Goal: Task Accomplishment & Management: Manage account settings

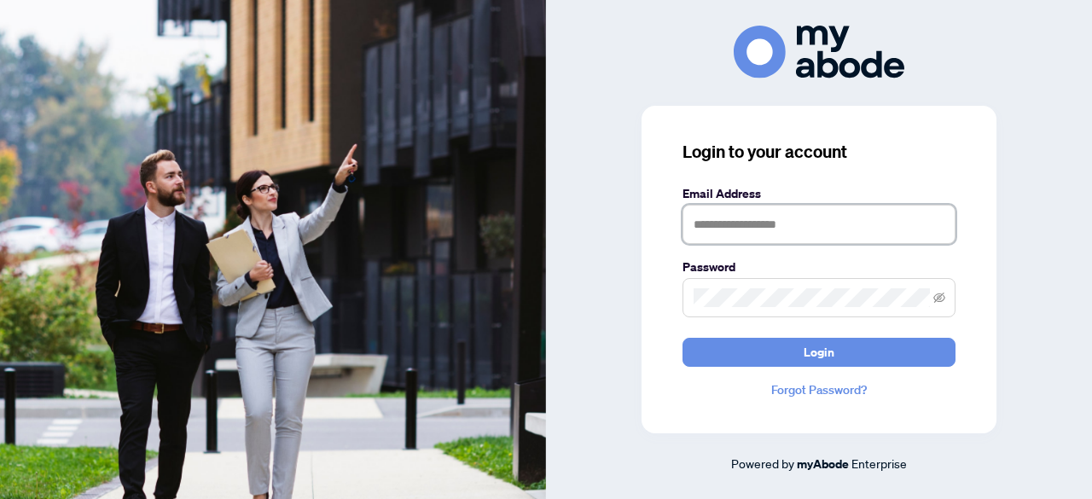
click at [844, 218] on input "text" at bounding box center [818, 224] width 273 height 39
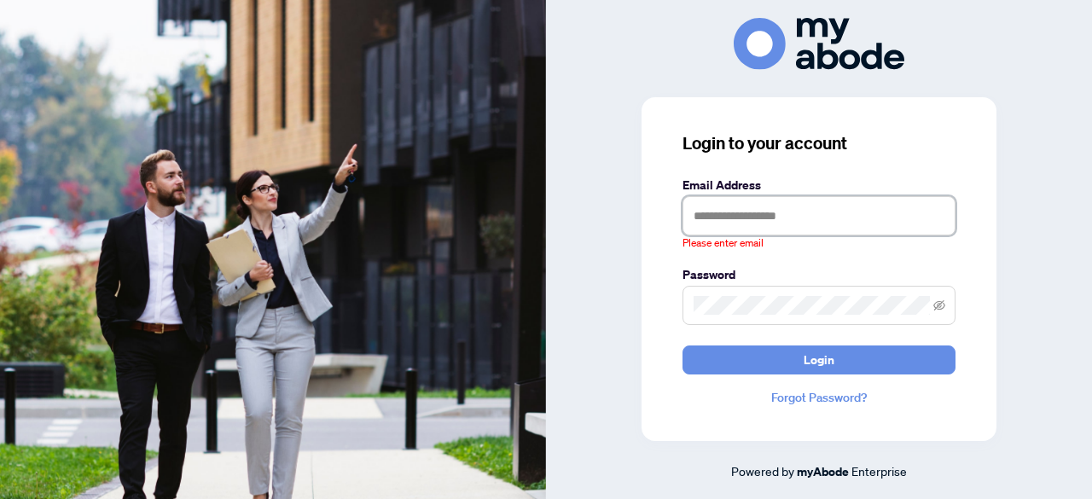
type input "**********"
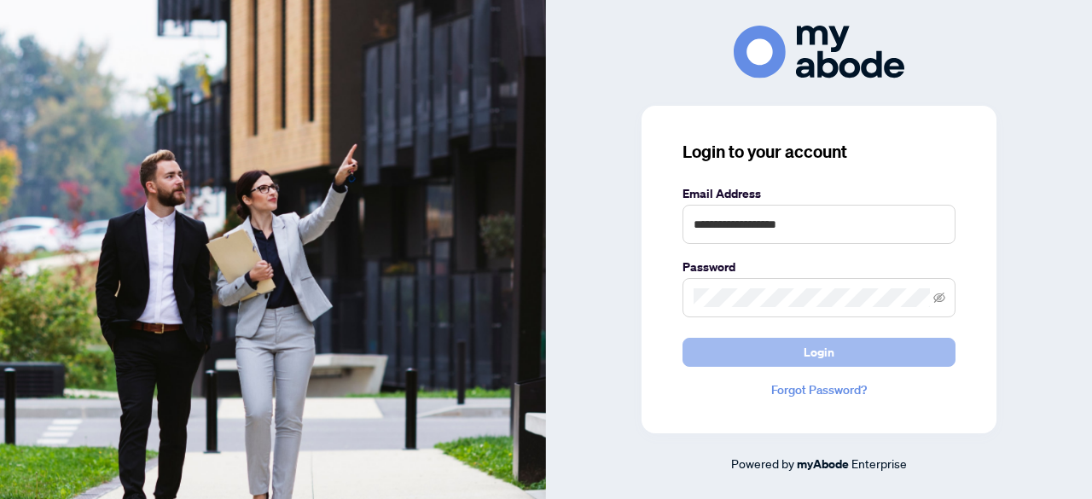
click at [819, 357] on span "Login" at bounding box center [818, 352] width 31 height 27
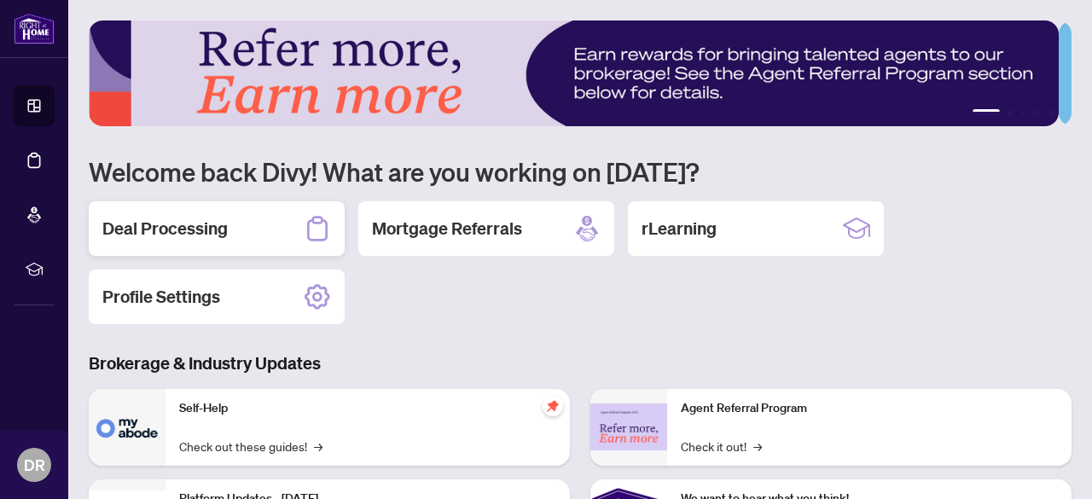
click at [189, 230] on h2 "Deal Processing" at bounding box center [164, 229] width 125 height 24
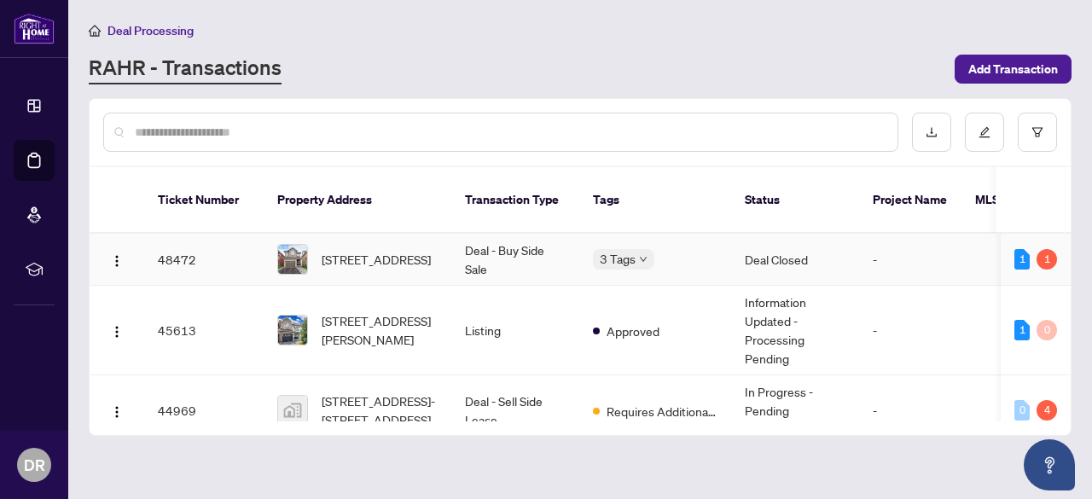
click at [189, 234] on td "48472" at bounding box center [203, 260] width 119 height 52
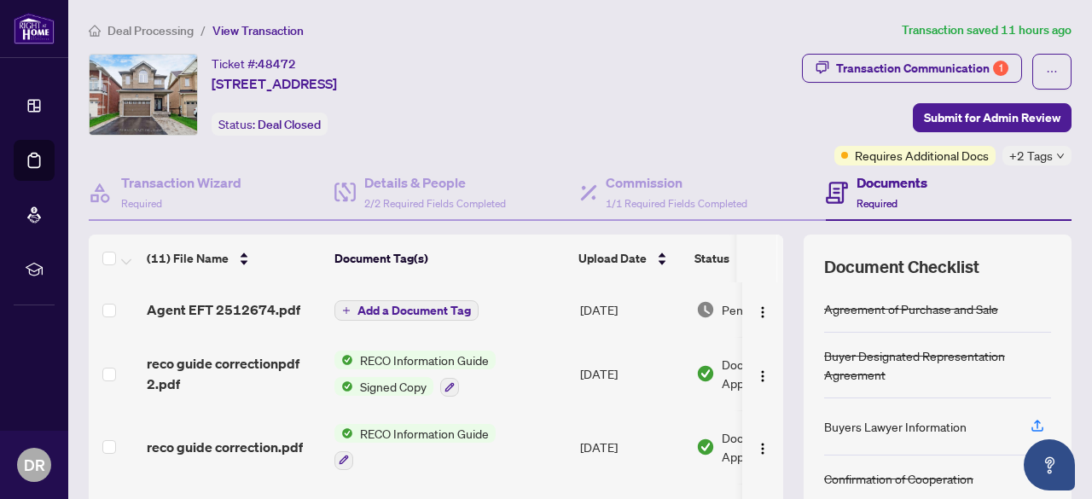
scroll to position [239, 0]
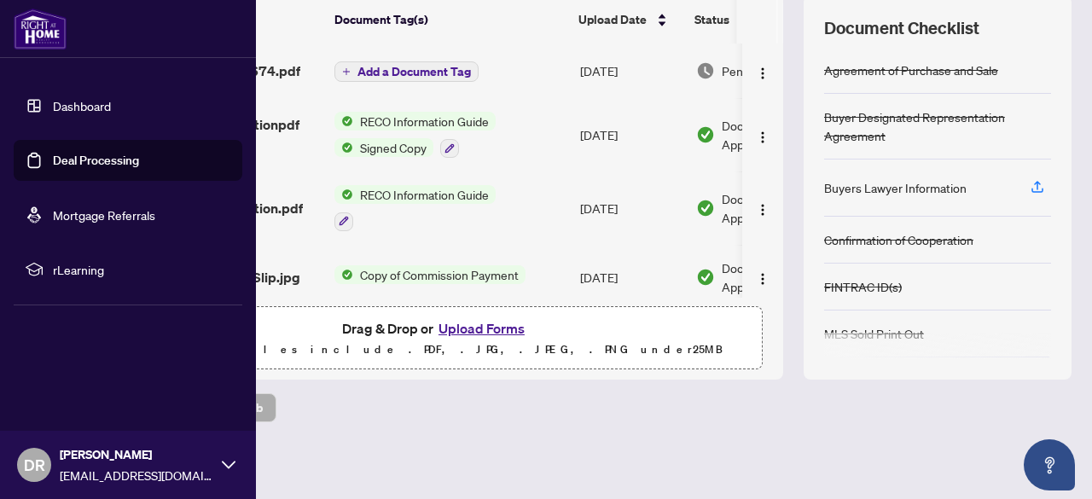
click at [78, 159] on link "Deal Processing" at bounding box center [96, 160] width 86 height 15
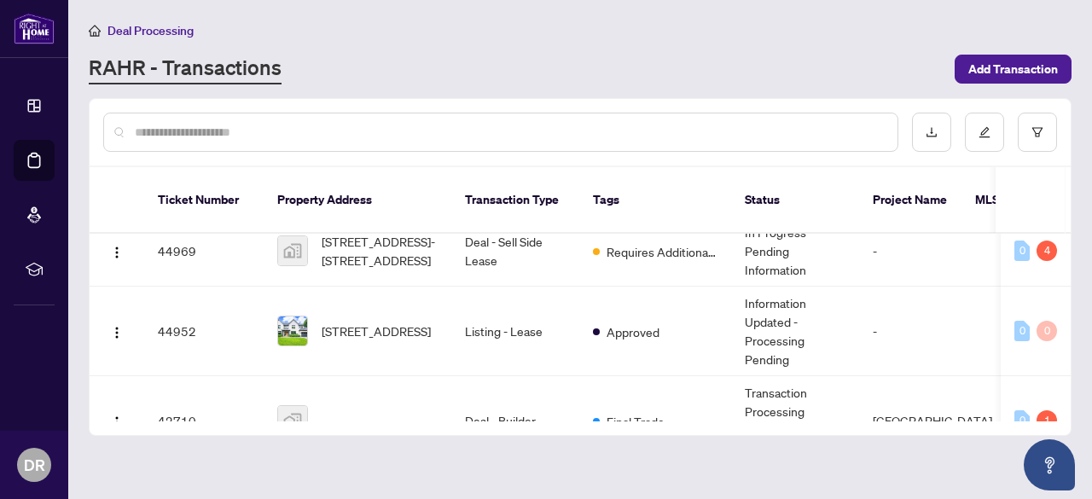
scroll to position [319, 0]
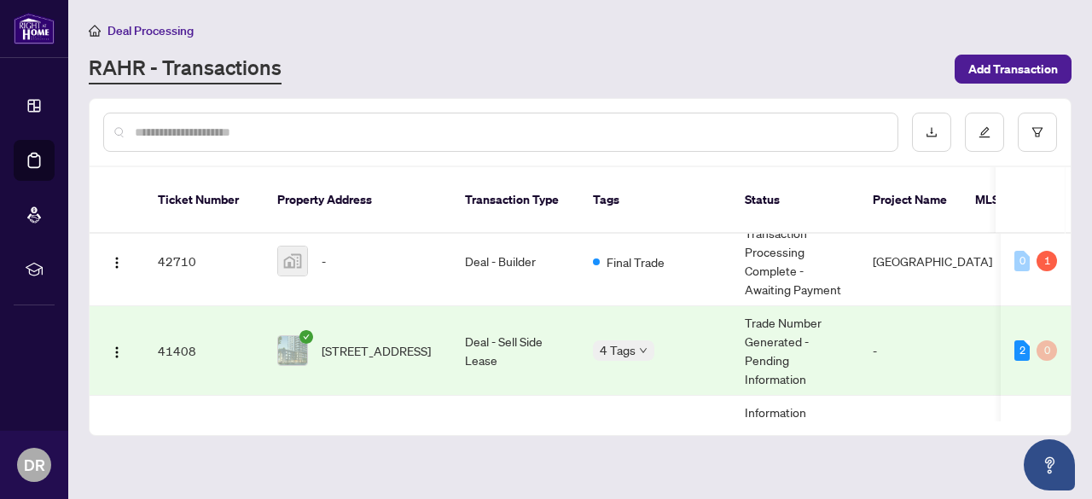
click at [1070, 304] on div "Ticket Number Property Address Transaction Type Tags Status Project Name MLS # …" at bounding box center [580, 267] width 982 height 338
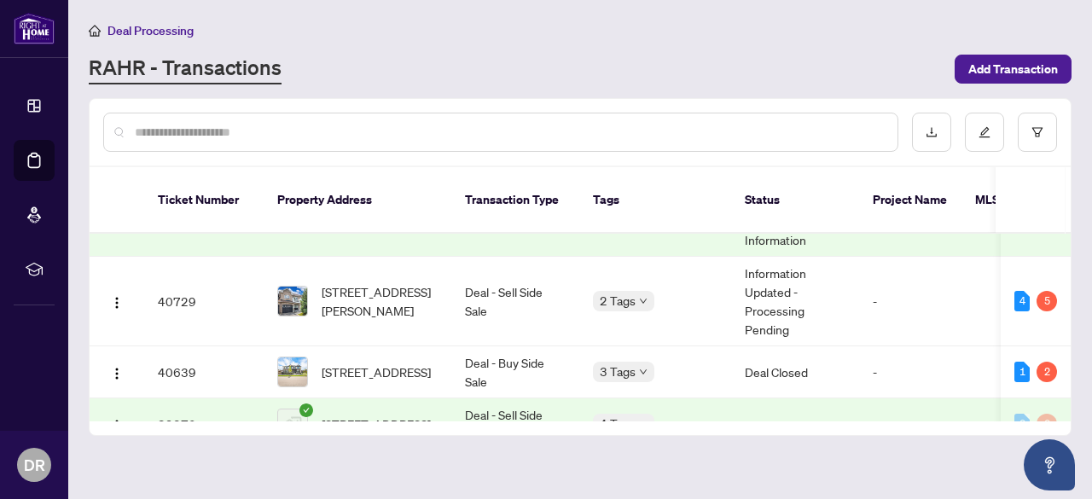
scroll to position [479, 0]
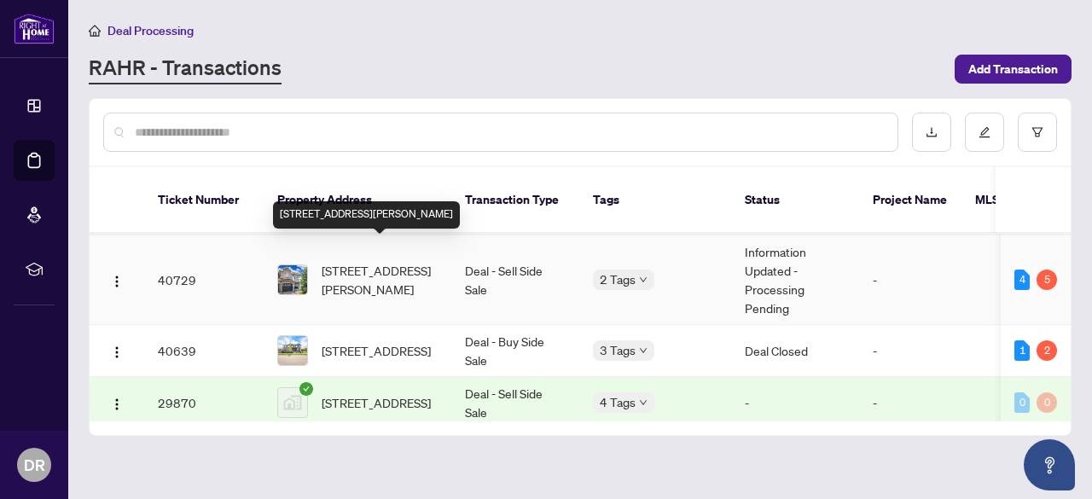
click at [389, 261] on span "[STREET_ADDRESS][PERSON_NAME]" at bounding box center [380, 280] width 116 height 38
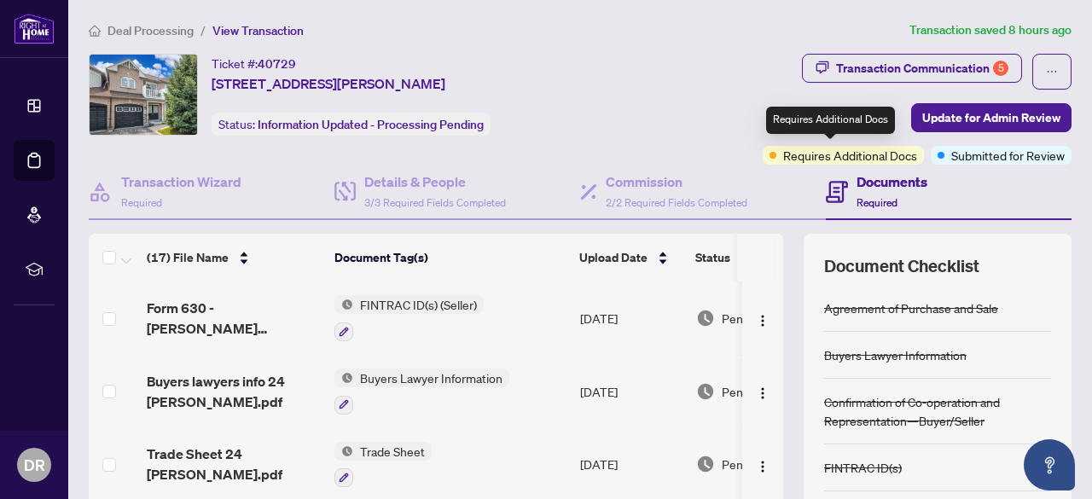
click at [835, 156] on span "Requires Additional Docs" at bounding box center [850, 155] width 134 height 19
click at [538, 131] on div "Ticket #: 40729 [STREET_ADDRESS][PERSON_NAME] Status: Information Updated - Pro…" at bounding box center [356, 95] width 535 height 82
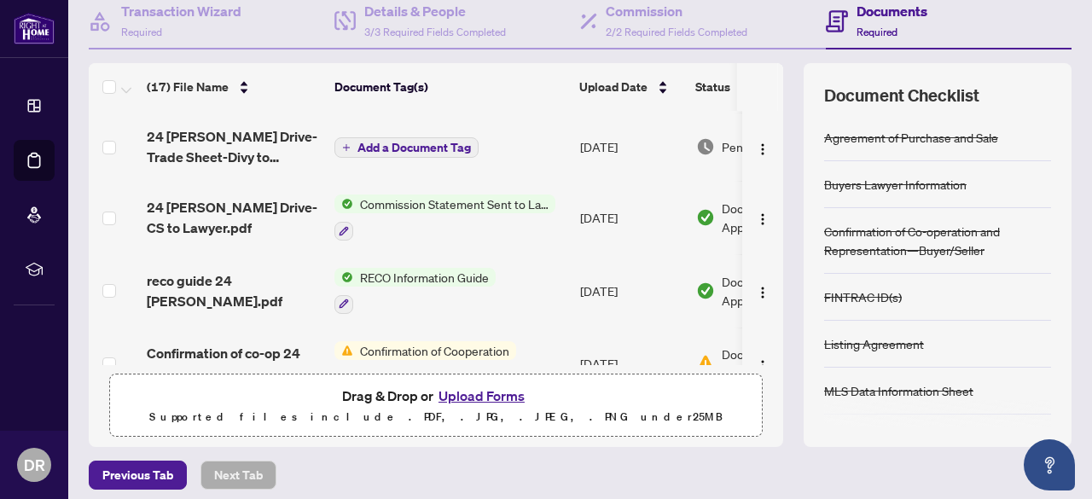
scroll to position [436, 0]
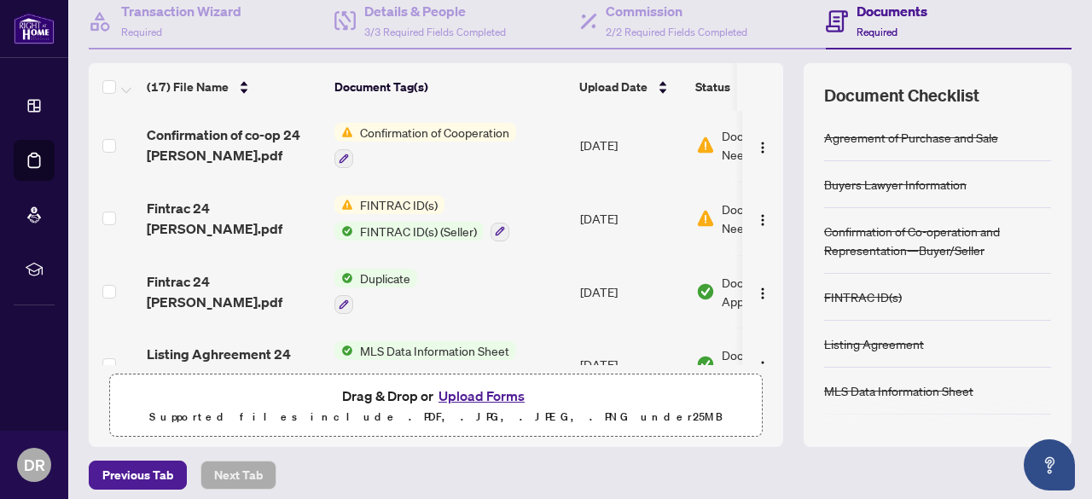
click at [462, 123] on span "Confirmation of Cooperation" at bounding box center [434, 132] width 163 height 19
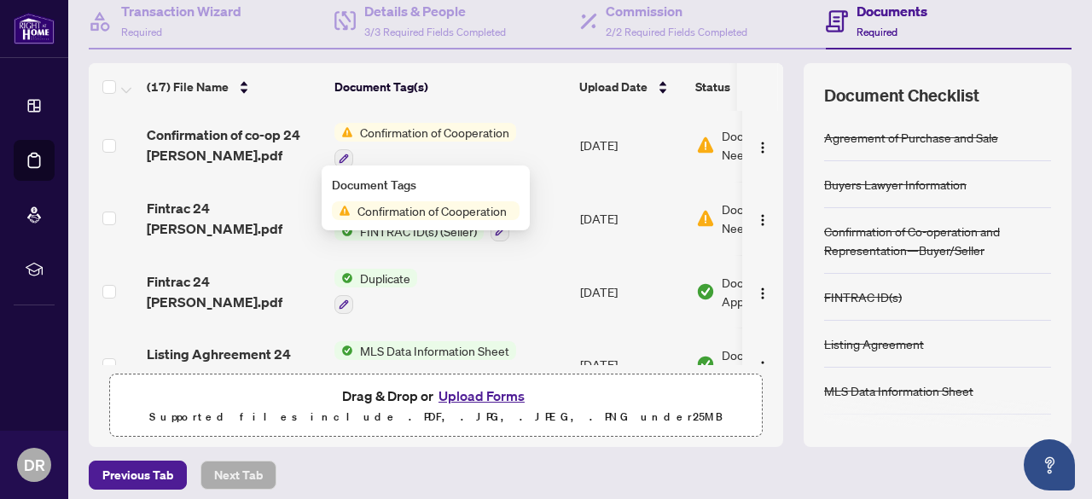
click at [449, 209] on span "Confirmation of Cooperation" at bounding box center [432, 210] width 163 height 19
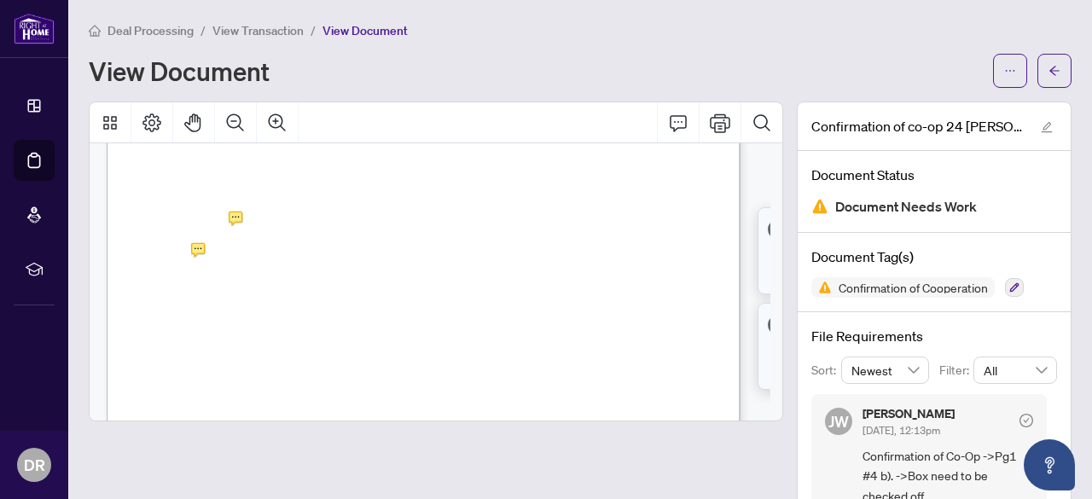
scroll to position [486, 0]
